Goal: Check status: Check status

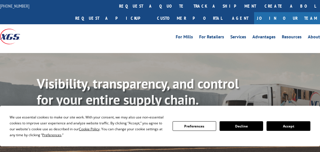
click at [135, 24] on div "For Mills For Retailers Services Advantages Resources About For Mills For Retai…" at bounding box center [160, 36] width 320 height 25
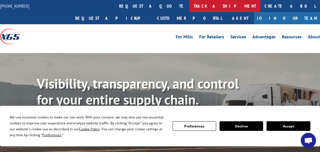
click at [189, 6] on link "track a shipment" at bounding box center [224, 6] width 71 height 12
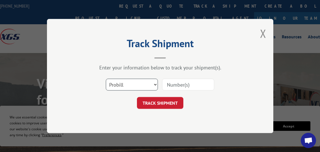
click at [140, 83] on select "Select category... Probill BOL PO" at bounding box center [132, 85] width 52 height 12
select select "bol"
click at [106, 79] on select "Select category... Probill BOL PO" at bounding box center [132, 85] width 52 height 12
click at [176, 83] on input at bounding box center [188, 85] width 52 height 12
paste input "3372668"
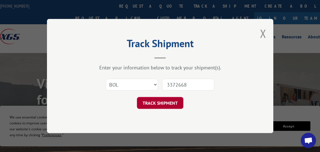
type input "3372668"
click at [162, 107] on button "TRACK SHIPMENT" at bounding box center [160, 103] width 46 height 12
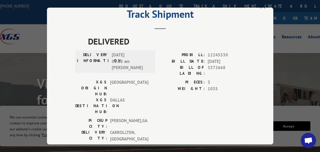
scroll to position [22, 0]
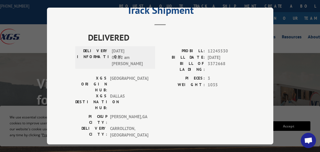
click at [219, 75] on span "3" at bounding box center [225, 78] width 37 height 7
click at [216, 62] on span "3372668" at bounding box center [225, 67] width 37 height 12
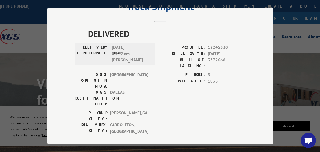
scroll to position [27, 0]
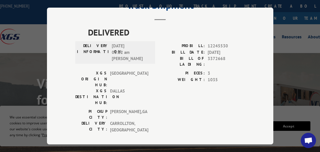
click at [217, 46] on span "12245530" at bounding box center [225, 46] width 37 height 7
copy span "12245530"
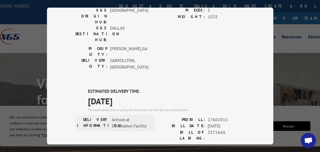
scroll to position [88, 0]
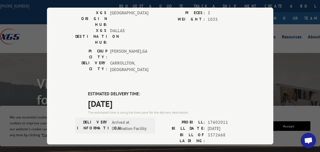
click at [167, 126] on label "BILL DATE:" at bounding box center [182, 129] width 45 height 7
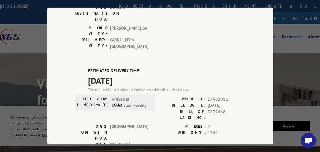
scroll to position [108, 0]
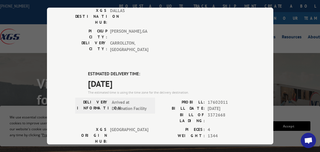
click at [135, 99] on span "Arrived at Destination Facility" at bounding box center [131, 105] width 38 height 13
click at [120, 99] on span "Arrived at Destination Facility" at bounding box center [131, 105] width 38 height 13
click at [129, 99] on span "Arrived at Destination Facility" at bounding box center [131, 105] width 38 height 13
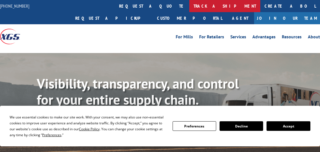
click at [189, 9] on link "track a shipment" at bounding box center [224, 6] width 71 height 12
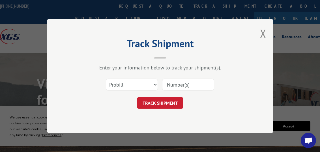
click at [127, 70] on div "Enter your information below to track your shipment(s)." at bounding box center [160, 67] width 170 height 7
click at [131, 82] on select "Select category... Probill BOL PO" at bounding box center [132, 85] width 52 height 12
select select "bol"
click at [106, 79] on select "Select category... Probill BOL PO" at bounding box center [132, 85] width 52 height 12
click at [169, 83] on input at bounding box center [188, 85] width 52 height 12
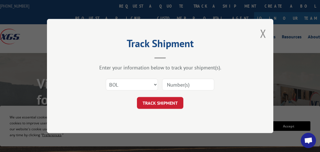
paste input "3372668"
type input "3372668"
click at [166, 104] on button "TRACK SHIPMENT" at bounding box center [160, 103] width 46 height 12
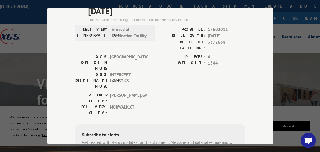
scroll to position [181, 0]
type input "+1 (___) ___-____"
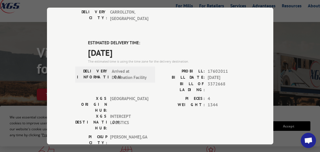
scroll to position [34, 0]
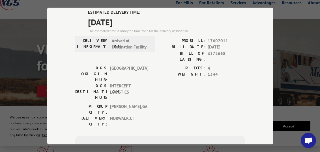
type input "+1 (___) ___-____"
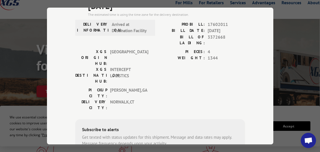
scroll to position [34, 1]
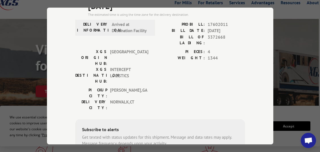
drag, startPoint x: 118, startPoint y: 97, endPoint x: 106, endPoint y: 99, distance: 12.6
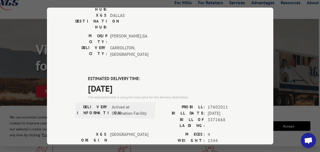
scroll to position [103, 0]
drag, startPoint x: 205, startPoint y: 80, endPoint x: 183, endPoint y: 81, distance: 22.1
click at [183, 110] on div "BILL DATE: 09/05/2025" at bounding box center [202, 113] width 85 height 7
click at [222, 110] on span "[DATE]" at bounding box center [225, 113] width 37 height 7
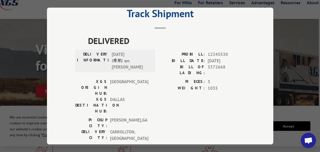
scroll to position [0, 0]
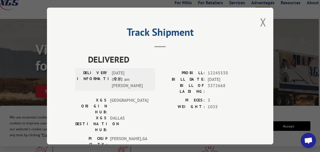
click at [262, 24] on button "Close modal" at bounding box center [263, 22] width 6 height 15
click at [262, 7] on link "Advantages" at bounding box center [262, 4] width 23 height 6
